Goal: Find specific page/section: Find specific page/section

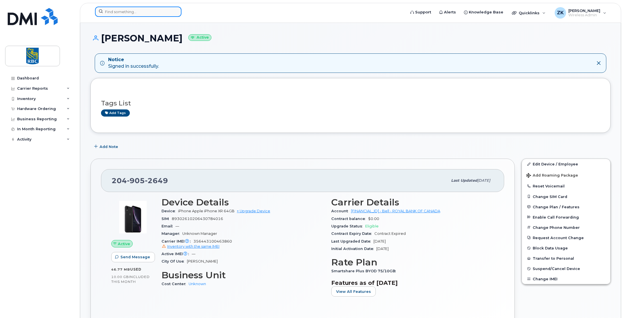
click at [127, 11] on input at bounding box center [138, 12] width 87 height 10
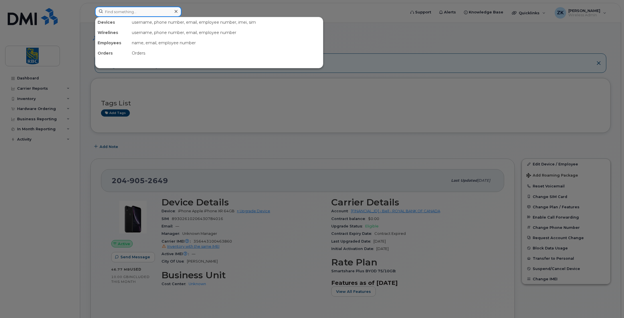
paste input "4374401726"
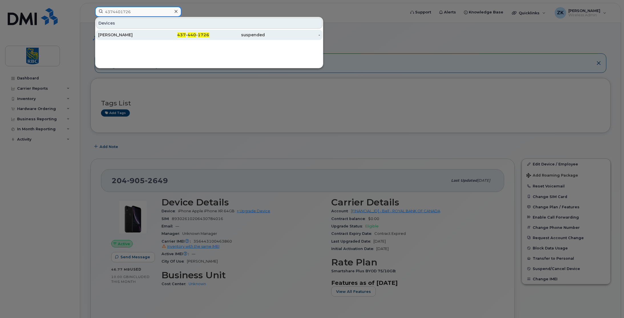
type input "4374401726"
click at [127, 36] on div "Dwayne Cawley" at bounding box center [126, 35] width 56 height 6
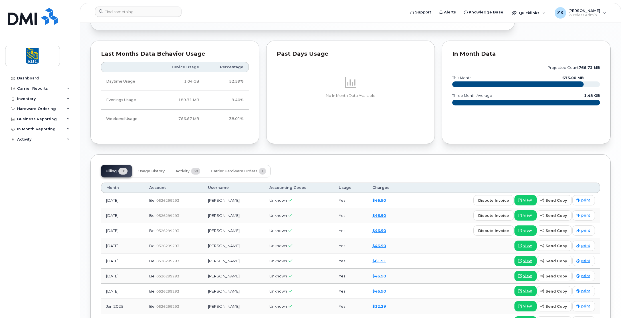
scroll to position [314, 0]
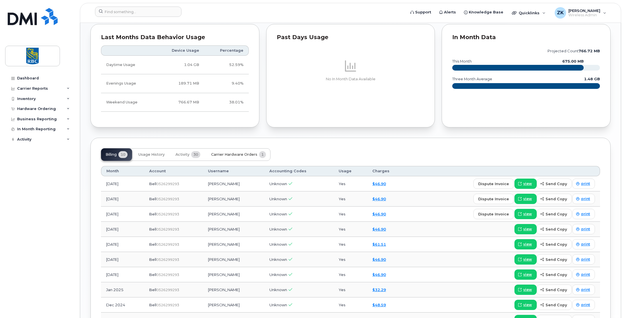
click at [240, 152] on span "Carrier Hardware Orders" at bounding box center [234, 154] width 46 height 5
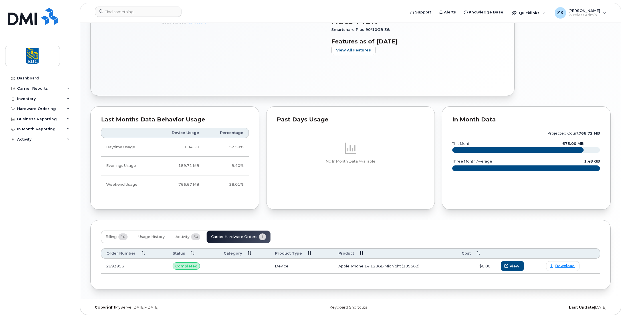
scroll to position [232, 0]
click at [181, 239] on span "Activity" at bounding box center [183, 236] width 14 height 5
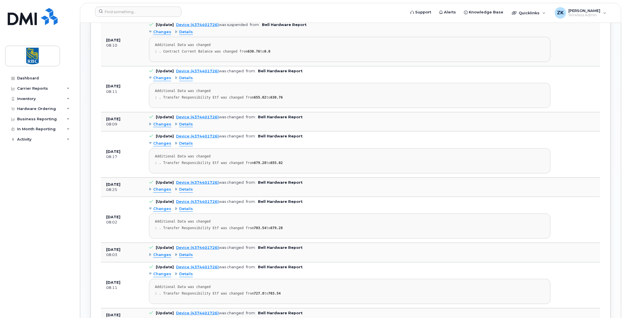
scroll to position [346, 0]
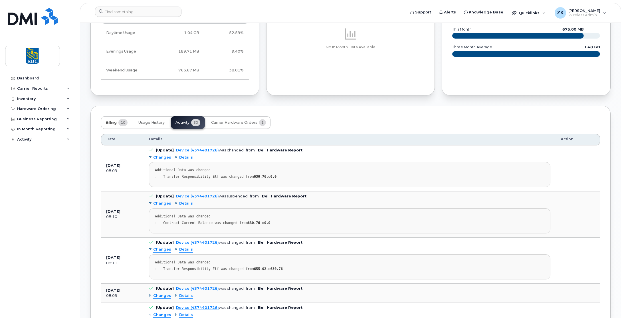
click at [111, 122] on span "Billing" at bounding box center [111, 122] width 11 height 5
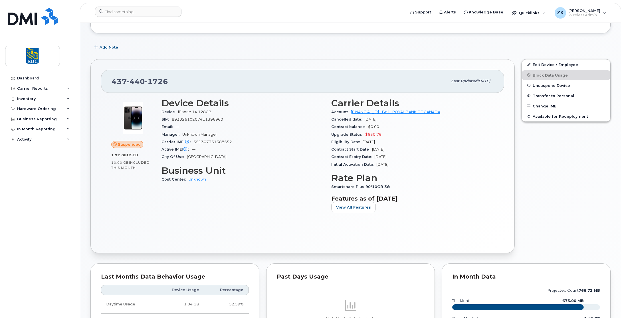
scroll to position [86, 0]
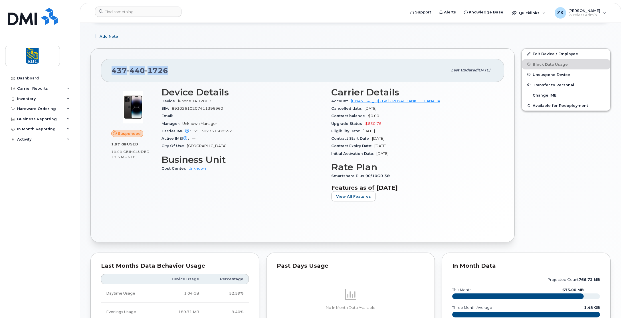
drag, startPoint x: 172, startPoint y: 70, endPoint x: 107, endPoint y: 74, distance: 64.9
click at [107, 74] on div "437 440 1726 Last updated Sep 05, 2025" at bounding box center [302, 70] width 403 height 23
copy span "437 440 1726"
click at [252, 216] on div "Suspended 1.97 GB  used 10.00 GB  included this month Device Details Device iPh…" at bounding box center [302, 157] width 403 height 150
